Goal: Obtain resource: Obtain resource

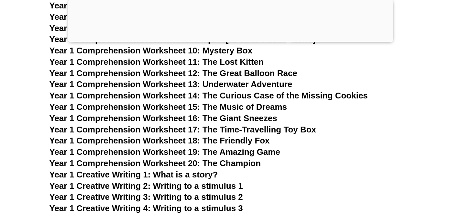
scroll to position [1022, 0]
click at [183, 108] on span "Year 1 Comprehension Worksheet 15: The Music of Dreams" at bounding box center [168, 107] width 238 height 10
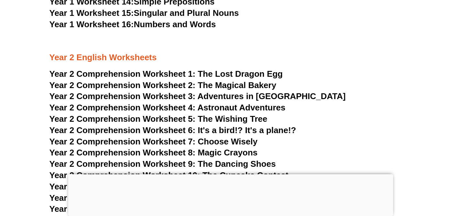
scroll to position [1407, 0]
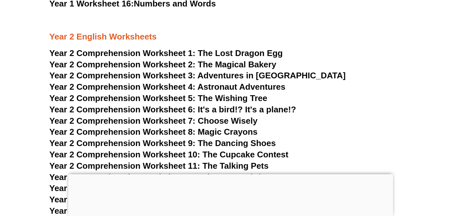
click at [223, 53] on span "The Lost Dragon Egg" at bounding box center [240, 53] width 85 height 10
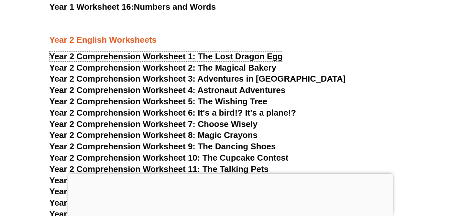
scroll to position [1403, 0]
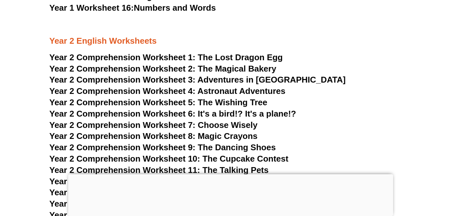
click at [217, 69] on span "The Magical Bakery" at bounding box center [237, 69] width 79 height 10
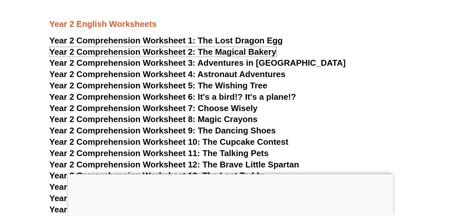
scroll to position [1420, 0]
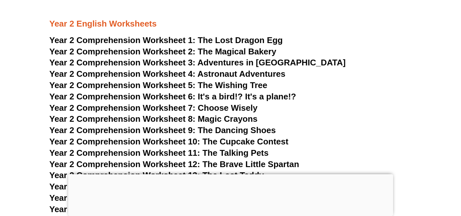
click at [222, 64] on span "Adventures in [GEOGRAPHIC_DATA]" at bounding box center [271, 63] width 148 height 10
click at [232, 74] on span "Astronaut Adventures" at bounding box center [241, 74] width 88 height 10
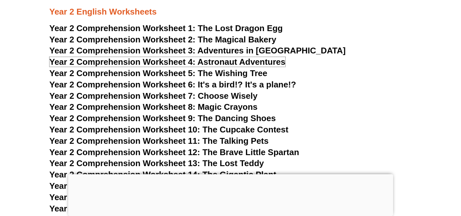
scroll to position [1433, 0]
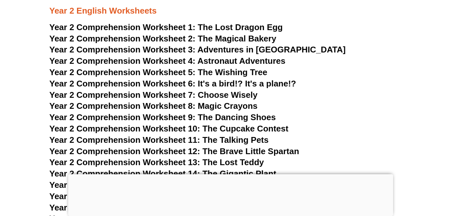
click at [211, 73] on span "The Wishing Tree" at bounding box center [233, 72] width 70 height 10
